Goal: Check status: Check status

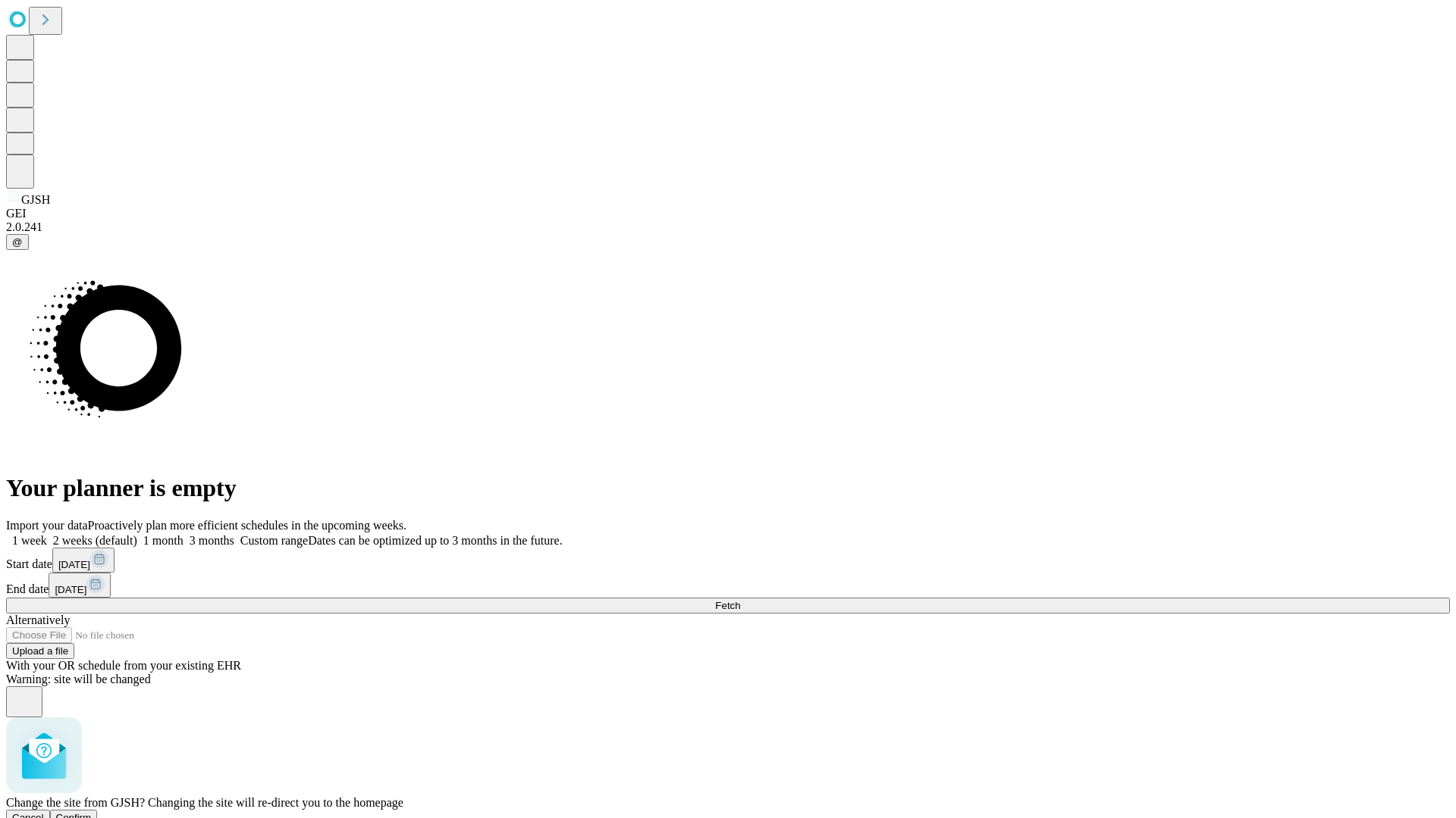
click at [92, 813] on span "Confirm" at bounding box center [74, 818] width 35 height 12
click at [184, 534] on label "1 month" at bounding box center [160, 541] width 46 height 13
click at [740, 600] on span "Fetch" at bounding box center [728, 605] width 25 height 12
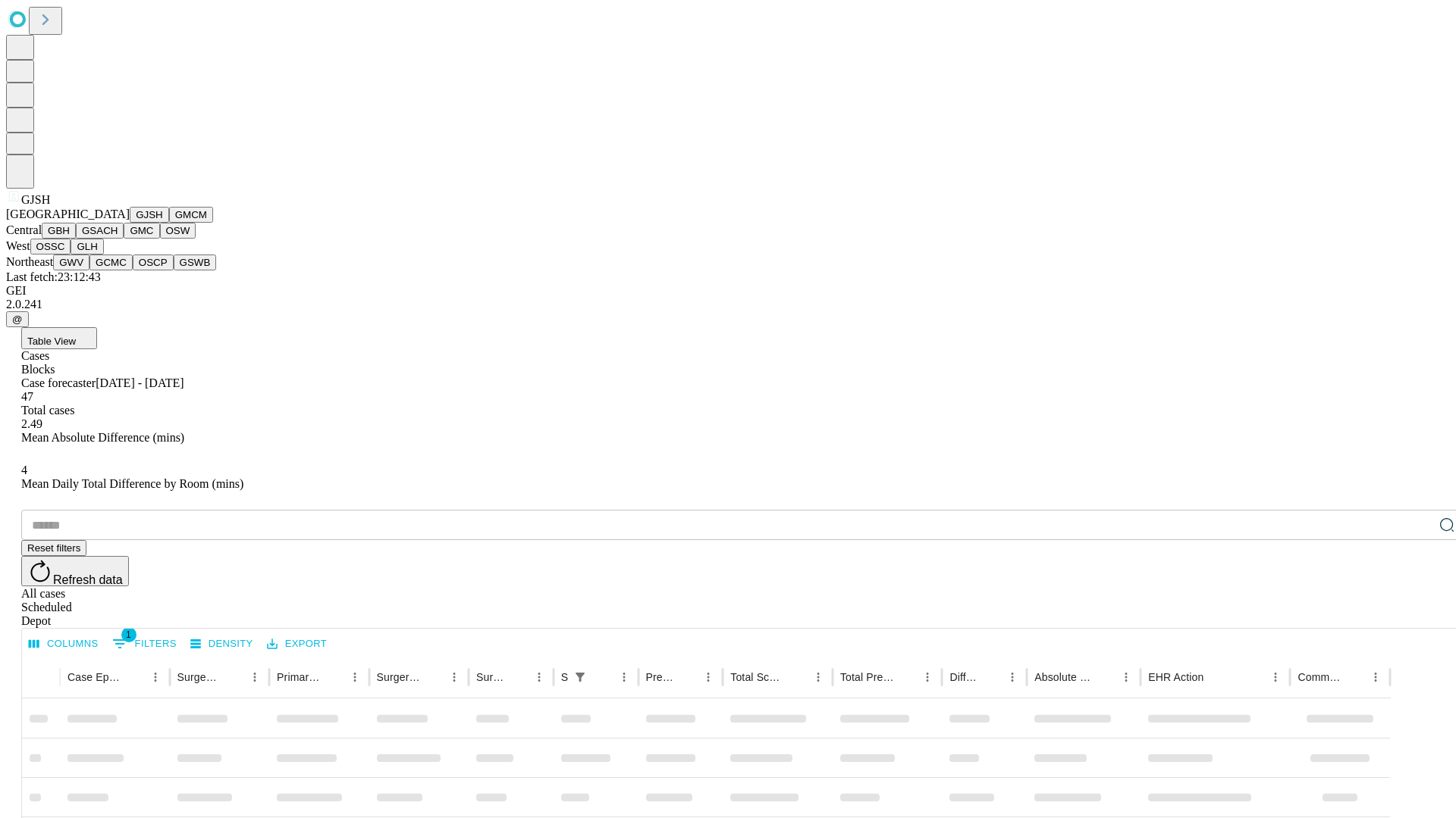
click at [169, 223] on button "GMCM" at bounding box center [191, 215] width 44 height 16
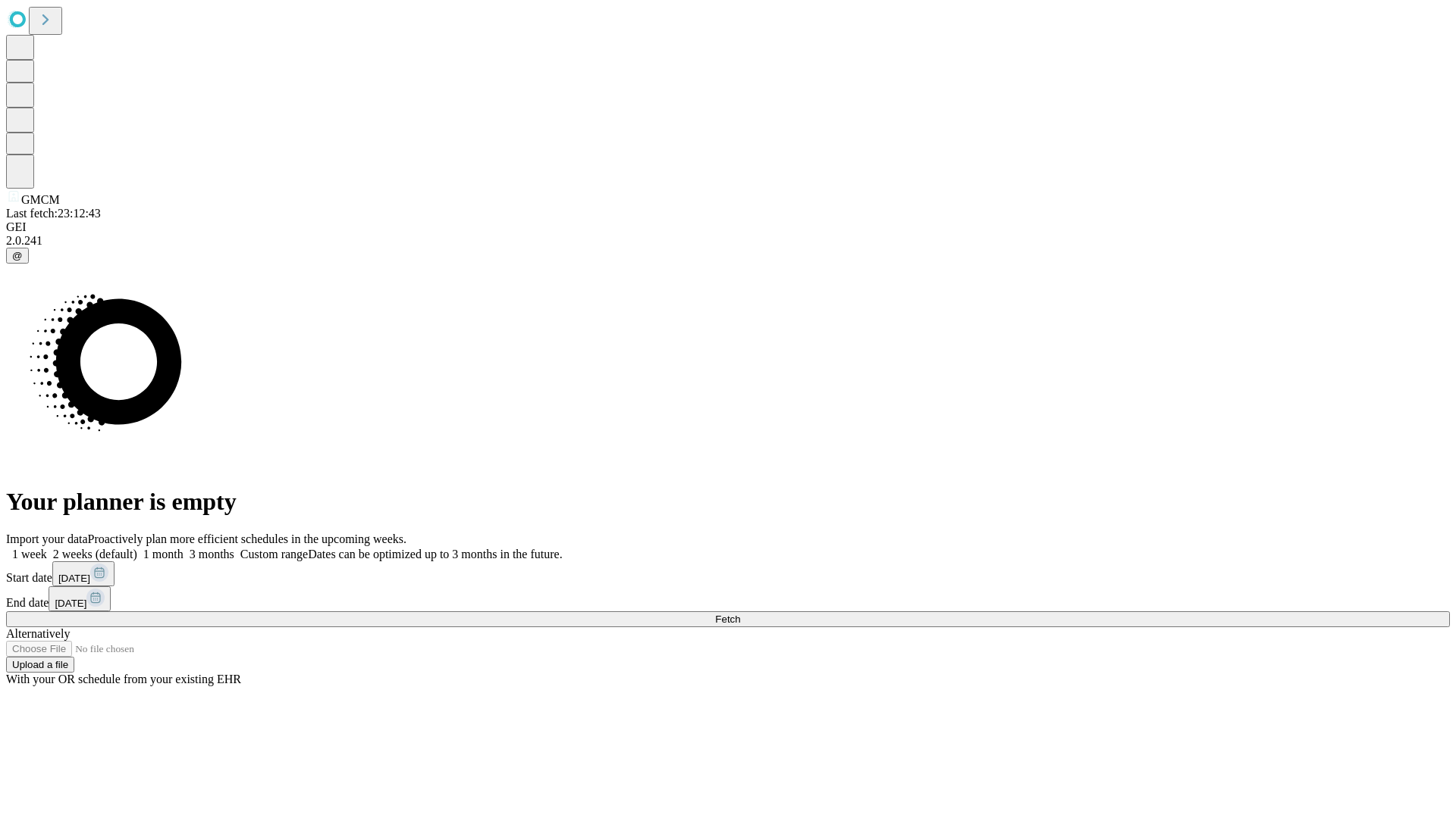
click at [184, 548] on label "1 month" at bounding box center [160, 554] width 46 height 13
click at [740, 614] on span "Fetch" at bounding box center [728, 619] width 25 height 12
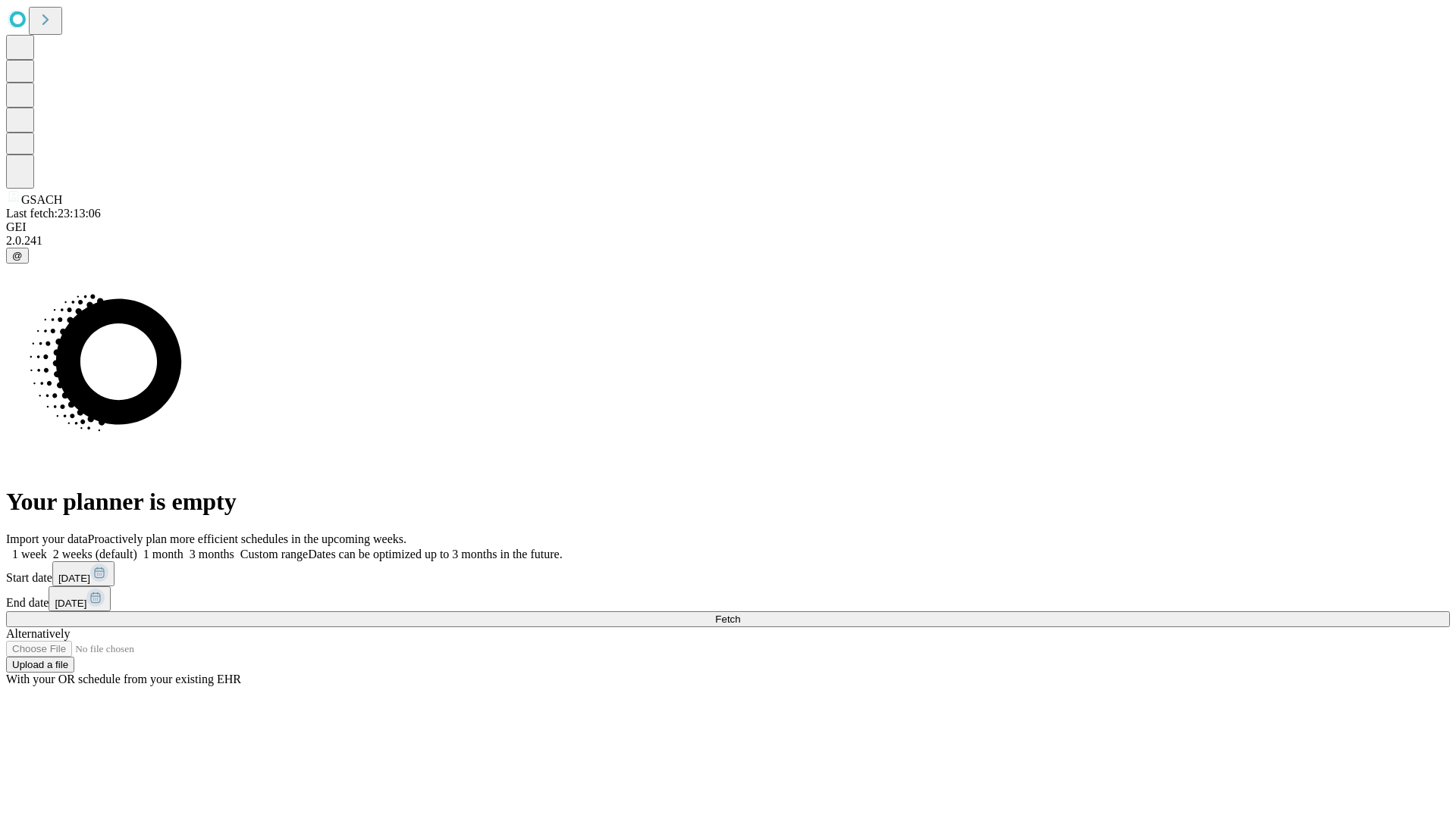
click at [184, 548] on label "1 month" at bounding box center [160, 554] width 46 height 13
click at [740, 614] on span "Fetch" at bounding box center [728, 619] width 25 height 12
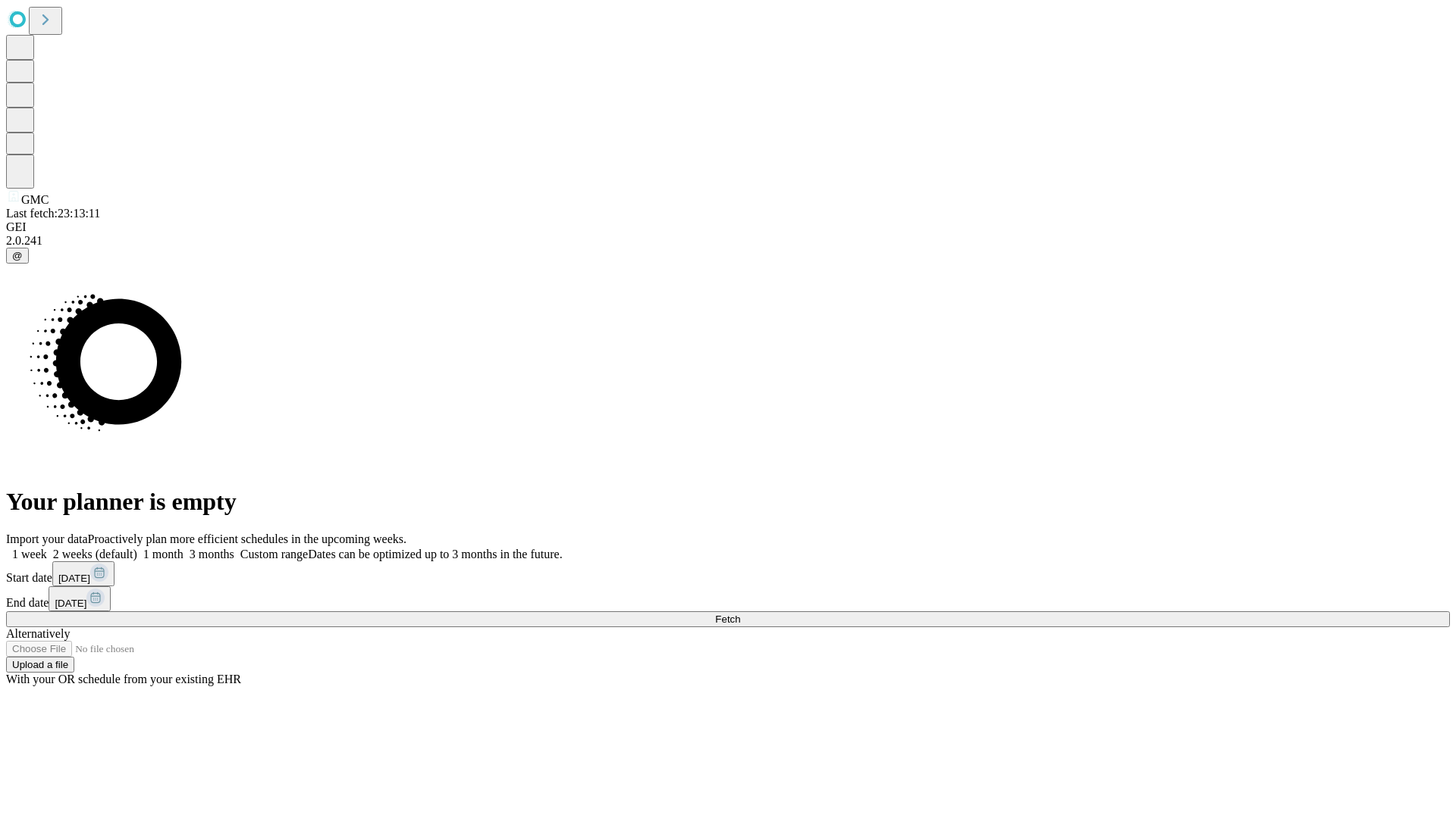
click at [184, 548] on label "1 month" at bounding box center [160, 554] width 46 height 13
click at [740, 614] on span "Fetch" at bounding box center [728, 619] width 25 height 12
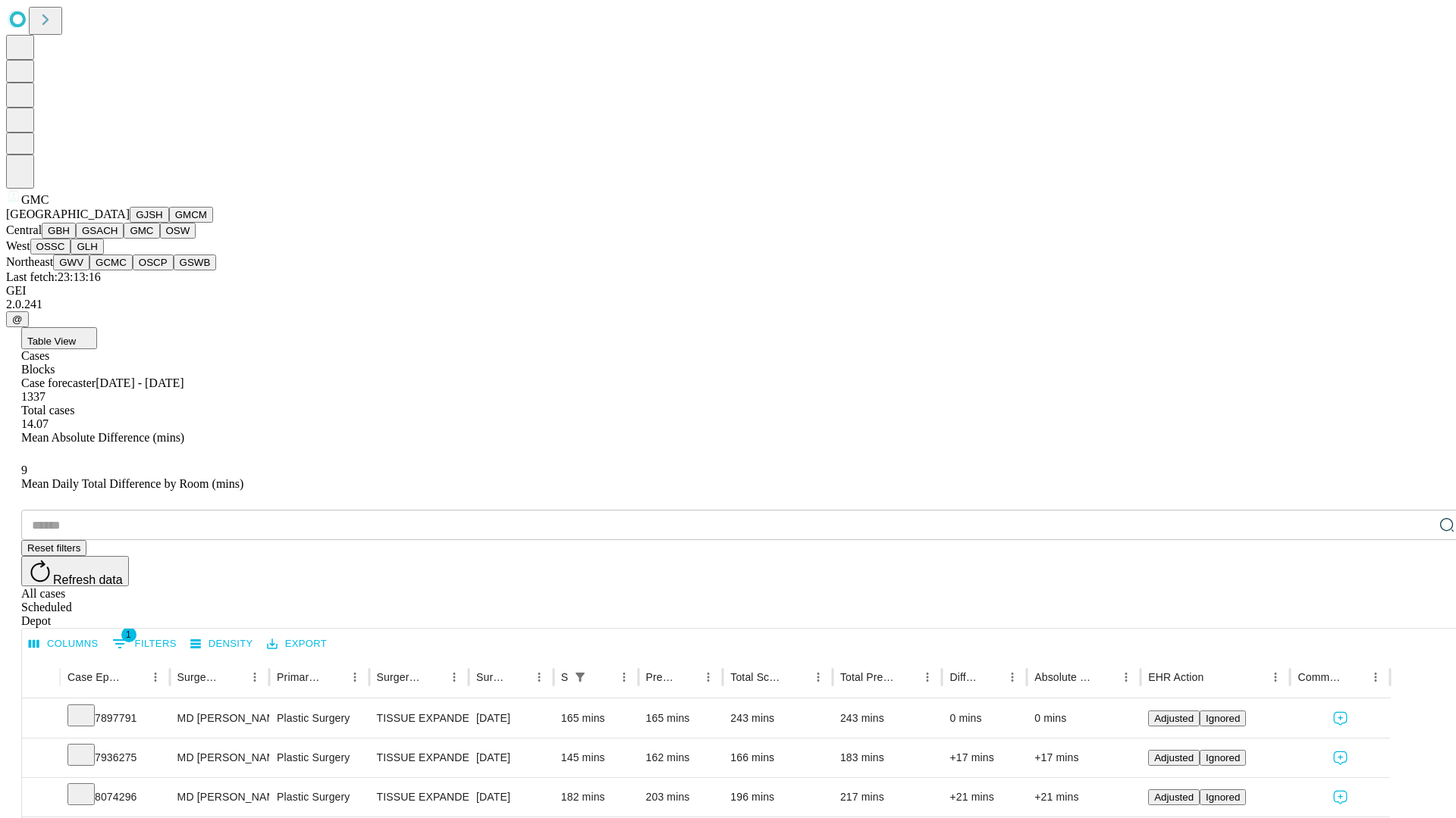
click at [160, 239] on button "OSW" at bounding box center [178, 231] width 36 height 16
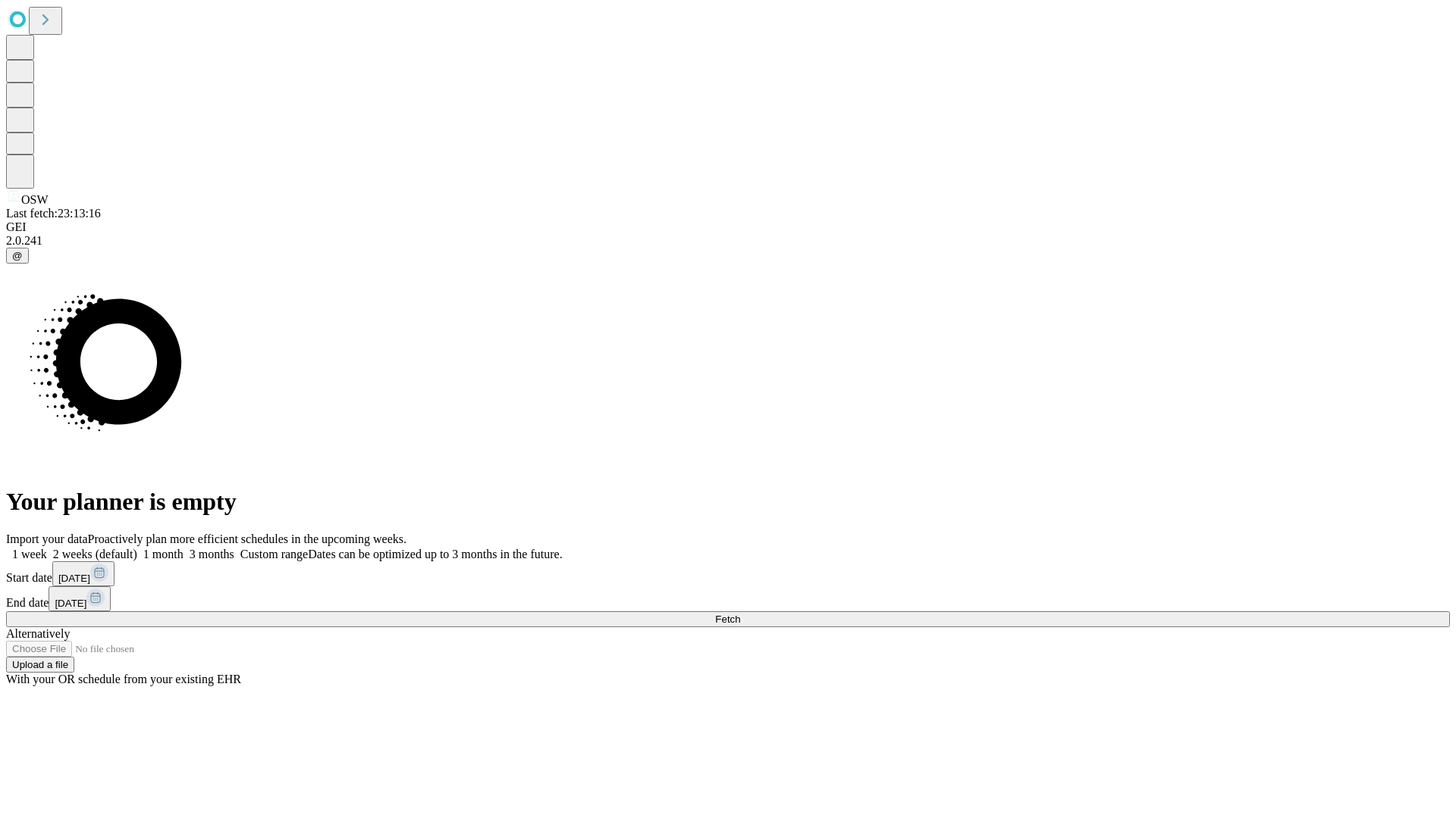
click at [184, 548] on label "1 month" at bounding box center [160, 554] width 46 height 13
click at [740, 614] on span "Fetch" at bounding box center [728, 619] width 25 height 12
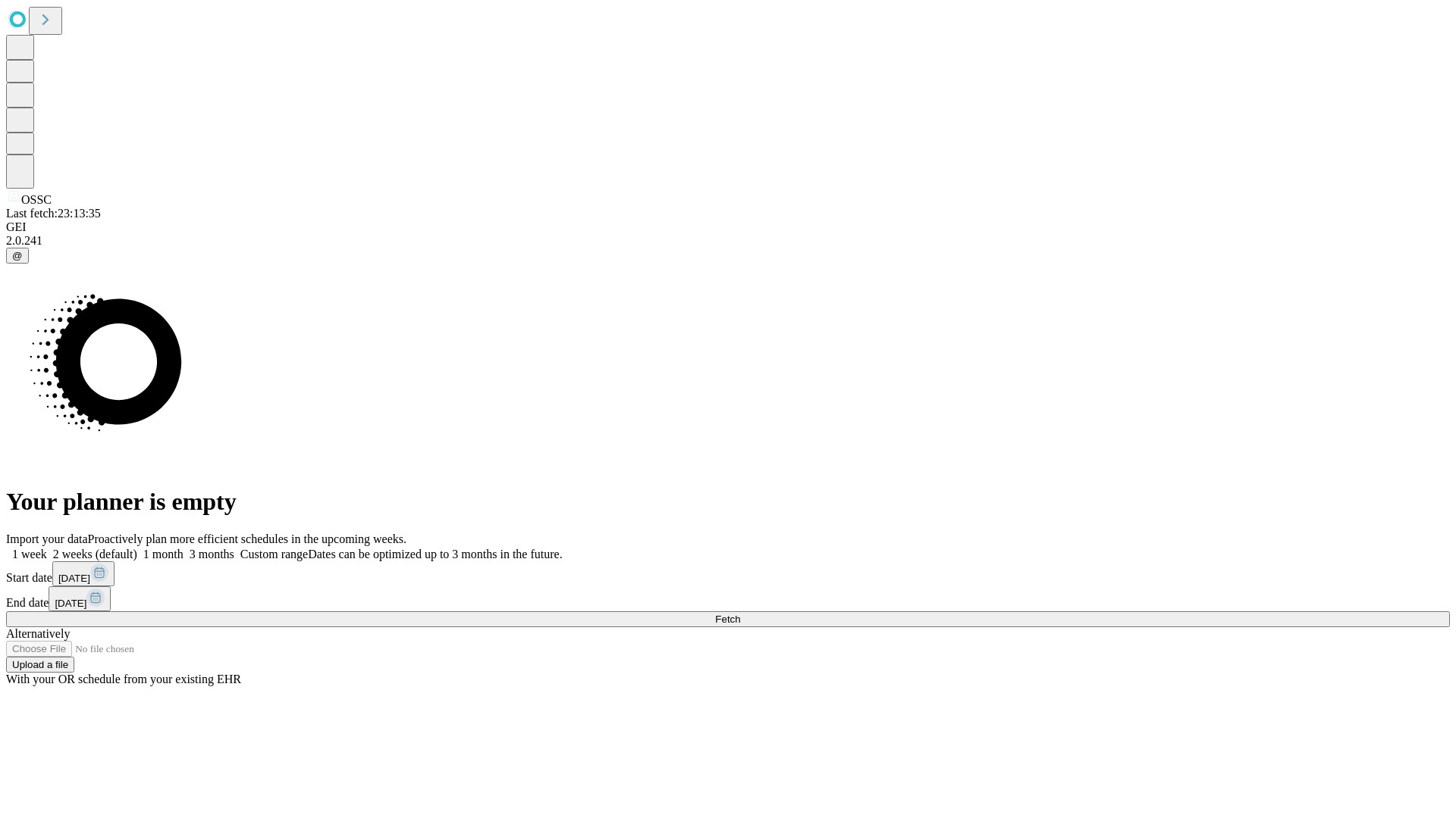
click at [184, 548] on label "1 month" at bounding box center [160, 554] width 46 height 13
click at [740, 614] on span "Fetch" at bounding box center [728, 619] width 25 height 12
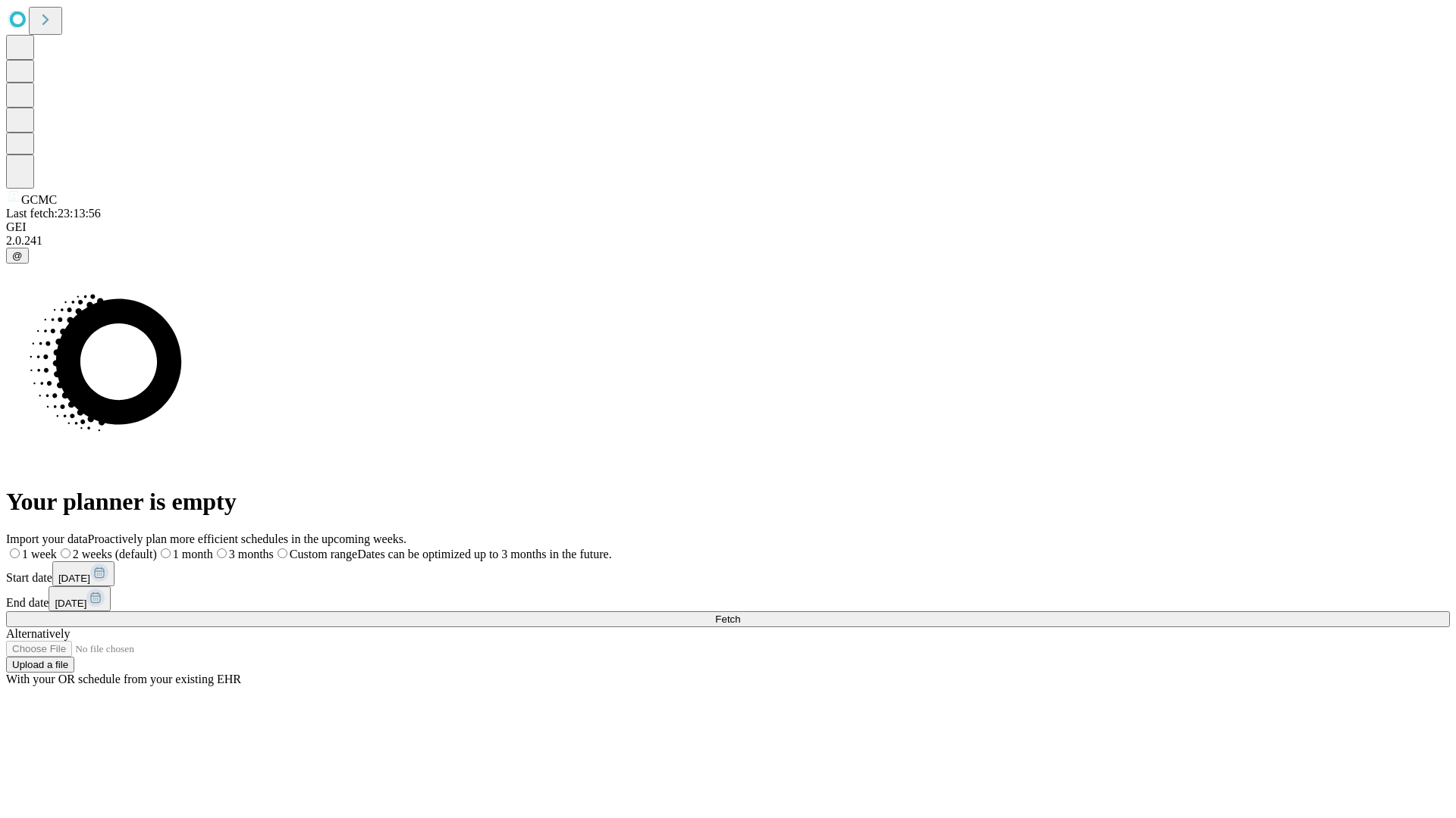
click at [213, 548] on label "1 month" at bounding box center [186, 554] width 56 height 13
click at [740, 614] on span "Fetch" at bounding box center [728, 619] width 25 height 12
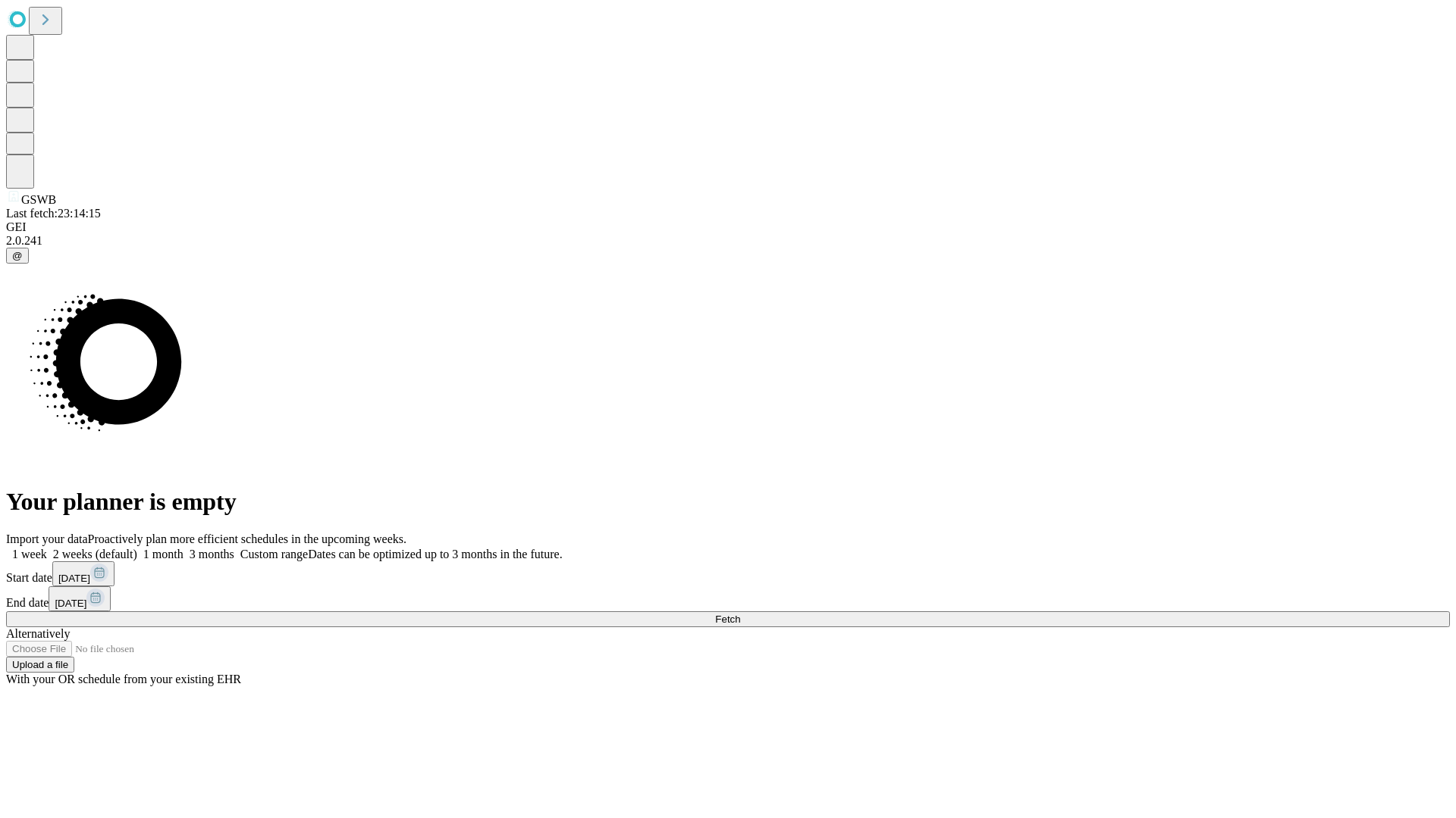
click at [184, 548] on label "1 month" at bounding box center [160, 554] width 46 height 13
click at [740, 614] on span "Fetch" at bounding box center [728, 619] width 25 height 12
